Goal: Check status

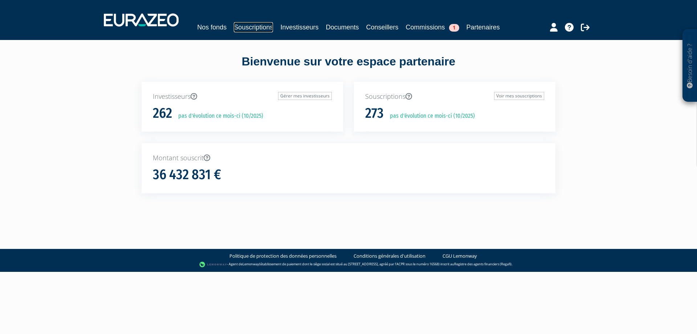
click at [263, 28] on link "Souscriptions" at bounding box center [253, 27] width 39 height 10
click at [304, 25] on link "Investisseurs" at bounding box center [299, 27] width 38 height 10
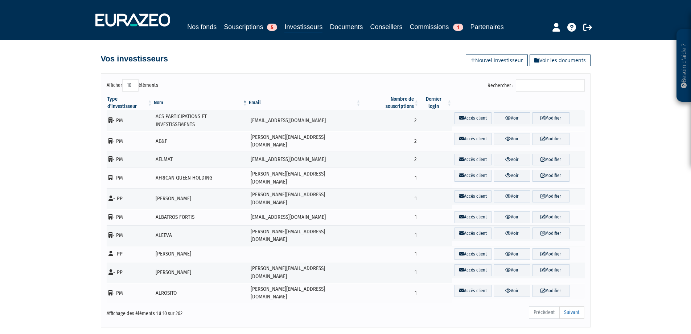
click at [535, 87] on input "Rechercher :" at bounding box center [550, 85] width 69 height 12
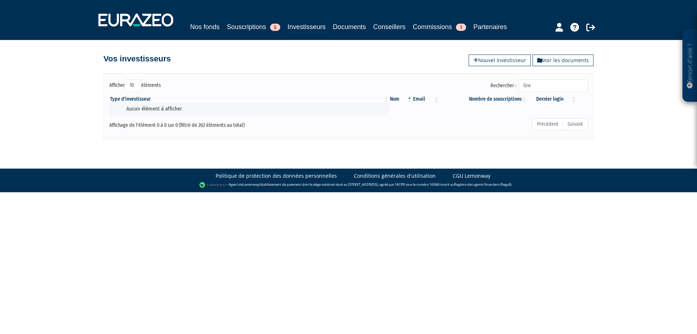
type input "lire"
click at [301, 25] on link "Investisseurs" at bounding box center [306, 27] width 38 height 11
drag, startPoint x: 539, startPoint y: 86, endPoint x: 508, endPoint y: 80, distance: 30.7
click at [510, 82] on label "Rechercher : lire" at bounding box center [538, 85] width 97 height 12
type input "ducous"
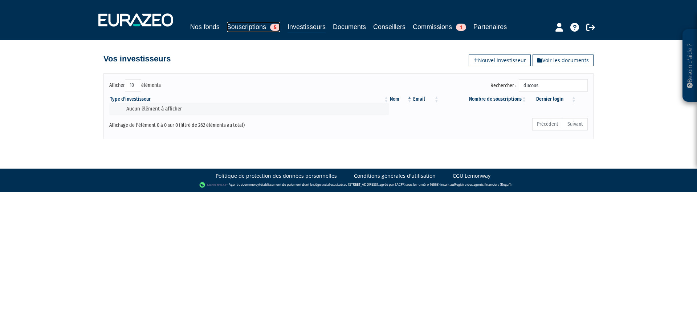
click at [258, 25] on link "Souscriptions 5" at bounding box center [253, 27] width 53 height 10
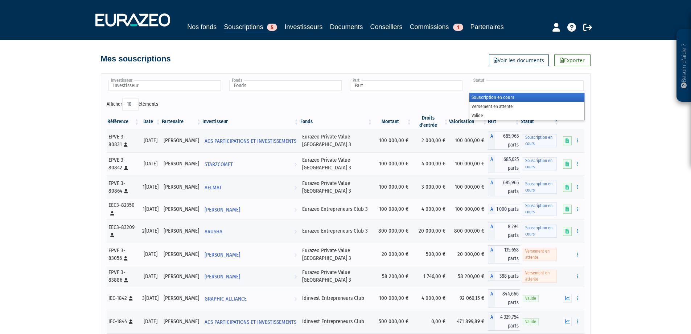
click at [510, 83] on input "text" at bounding box center [527, 85] width 113 height 11
click at [287, 52] on div "Mes souscriptions Exporter Voir les documents" at bounding box center [346, 55] width 490 height 16
type input "Statut"
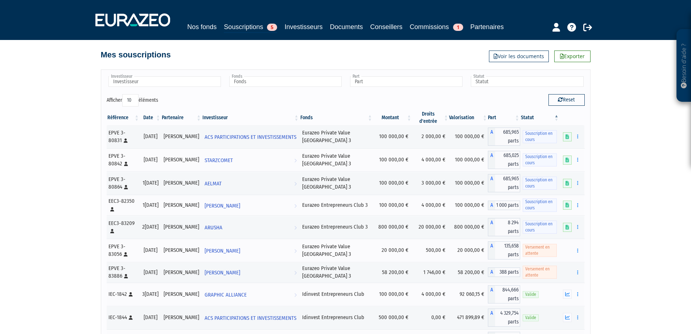
scroll to position [1, 0]
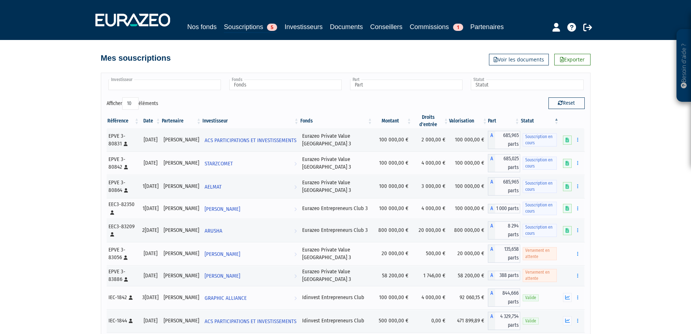
click at [160, 86] on input "text" at bounding box center [165, 84] width 113 height 11
type input "lire"
click at [159, 95] on li "SC LIRE" at bounding box center [164, 96] width 115 height 9
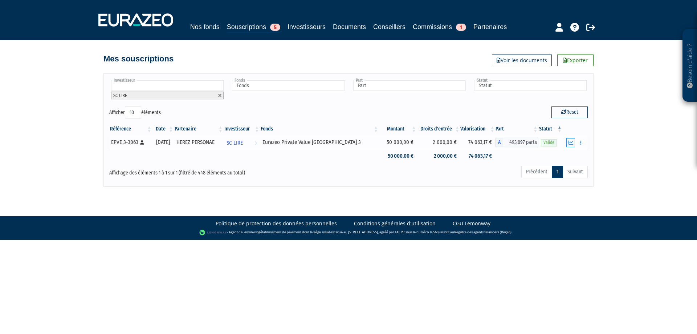
click at [568, 143] on icon "button" at bounding box center [570, 142] width 5 height 5
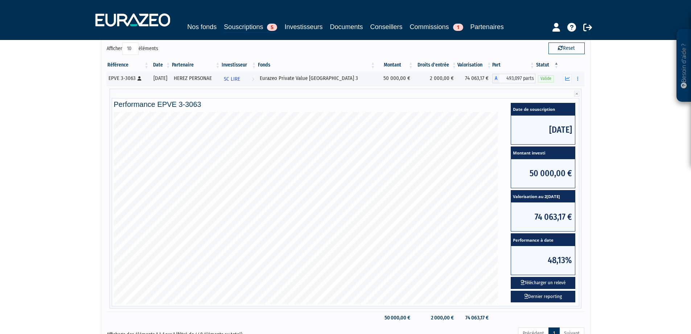
scroll to position [131, 0]
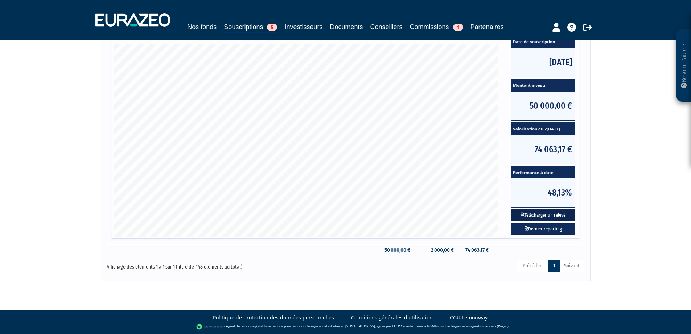
click at [546, 216] on button "Télécharger un relevé" at bounding box center [543, 215] width 65 height 12
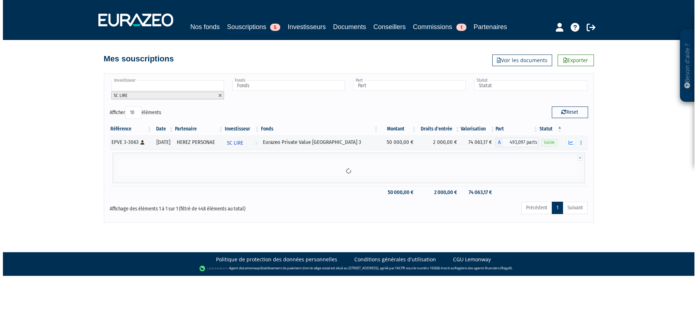
scroll to position [0, 0]
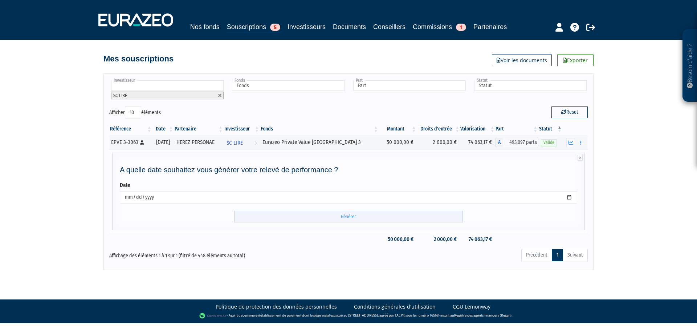
click at [307, 211] on input "Générer" at bounding box center [348, 216] width 229 height 12
